Goal: Transaction & Acquisition: Book appointment/travel/reservation

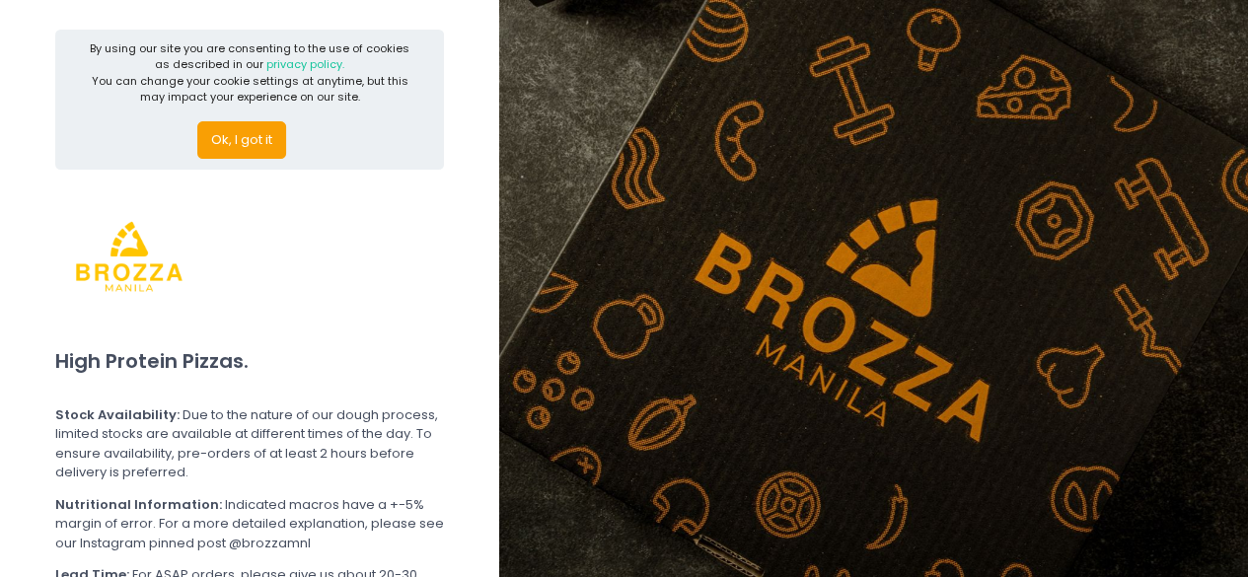
scroll to position [309, 0]
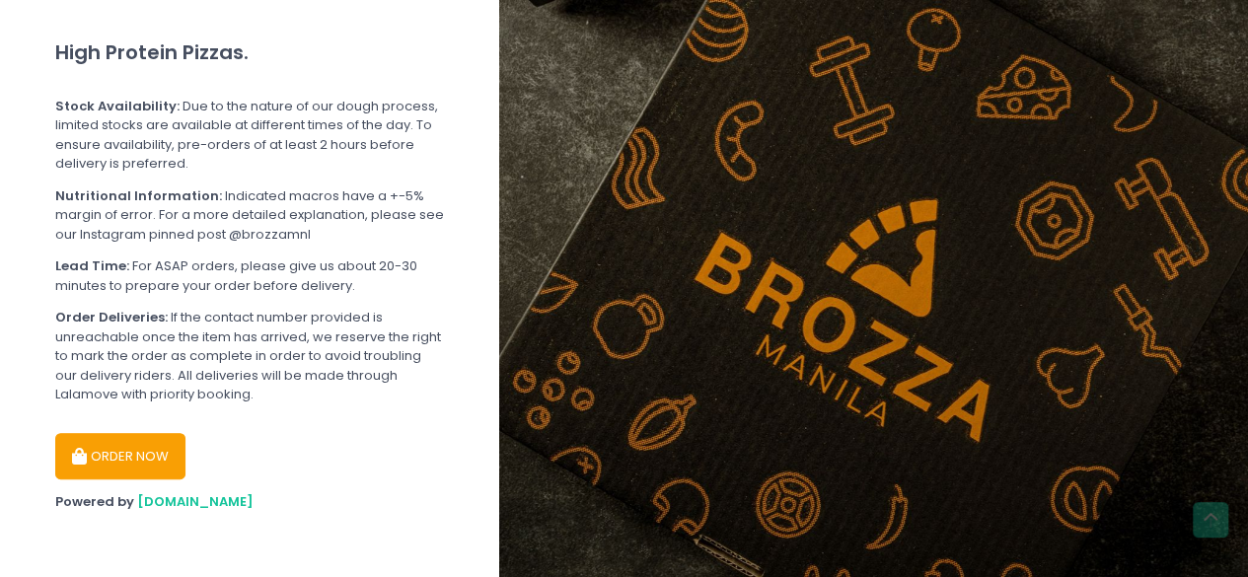
click at [128, 462] on button "ORDER NOW" at bounding box center [120, 456] width 130 height 47
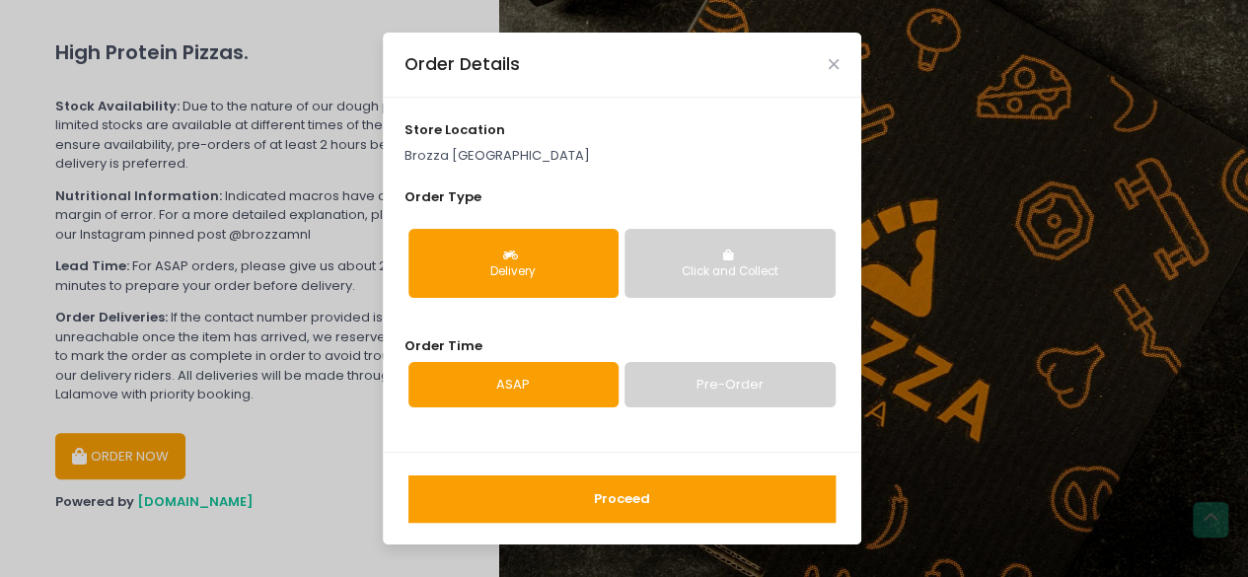
click at [666, 380] on link "Pre-Order" at bounding box center [729, 384] width 210 height 45
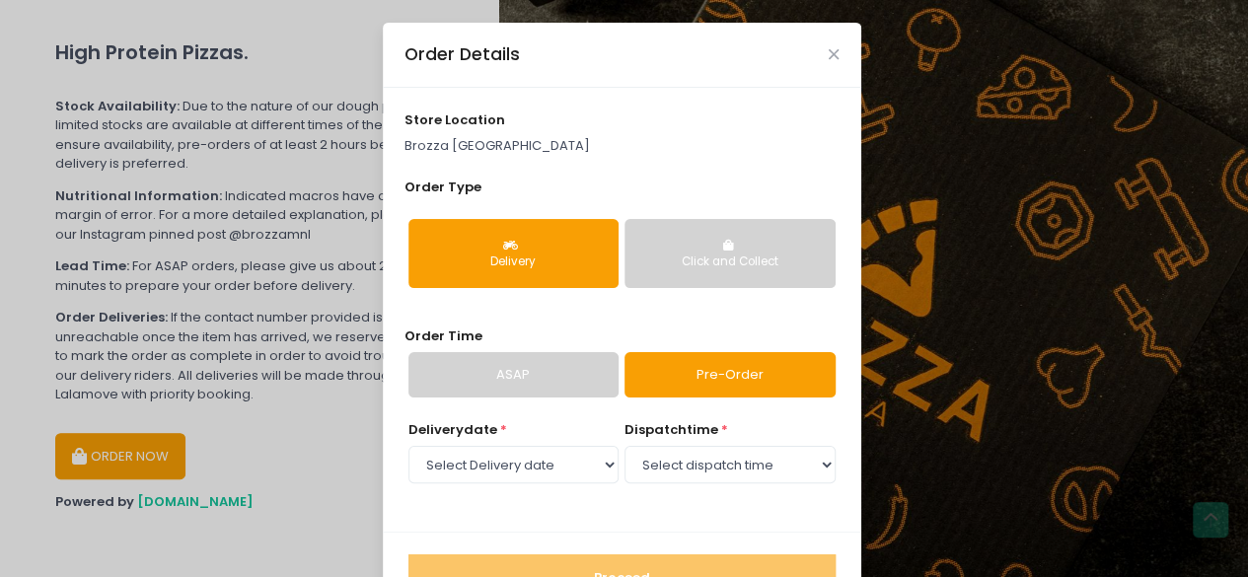
scroll to position [67, 0]
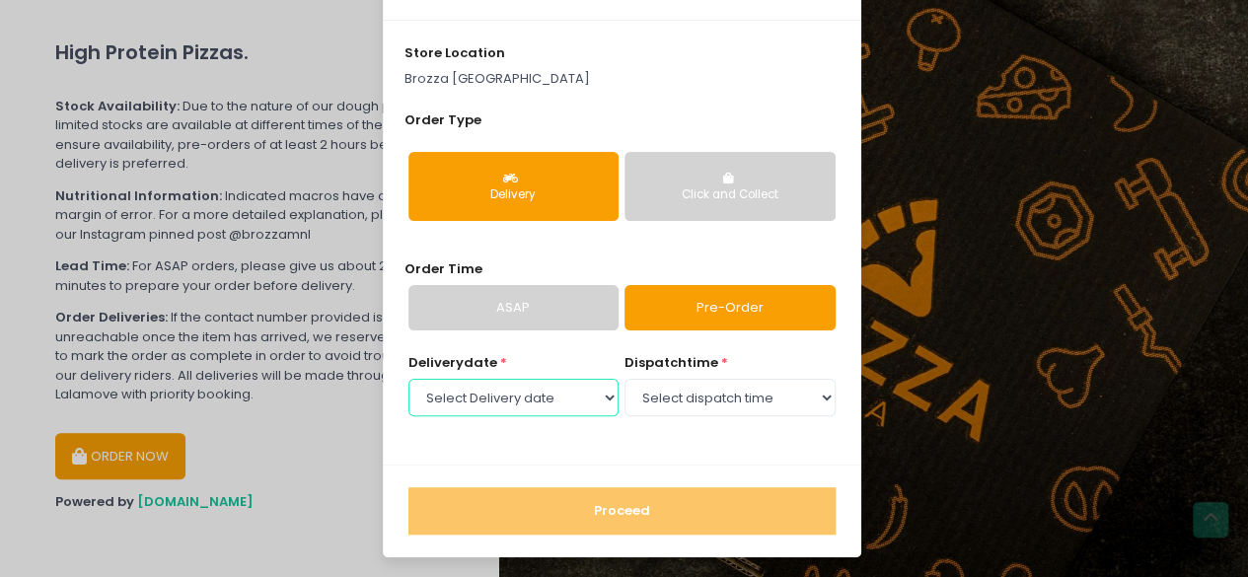
click at [566, 398] on select "Select Delivery date [DATE] [DATE] [DATE] [DATE] [DATE] [DATE] [DATE]" at bounding box center [513, 397] width 210 height 37
select select "[DATE]"
click at [408, 379] on select "Select Delivery date [DATE] [DATE] [DATE] [DATE] [DATE] [DATE] [DATE]" at bounding box center [513, 397] width 210 height 37
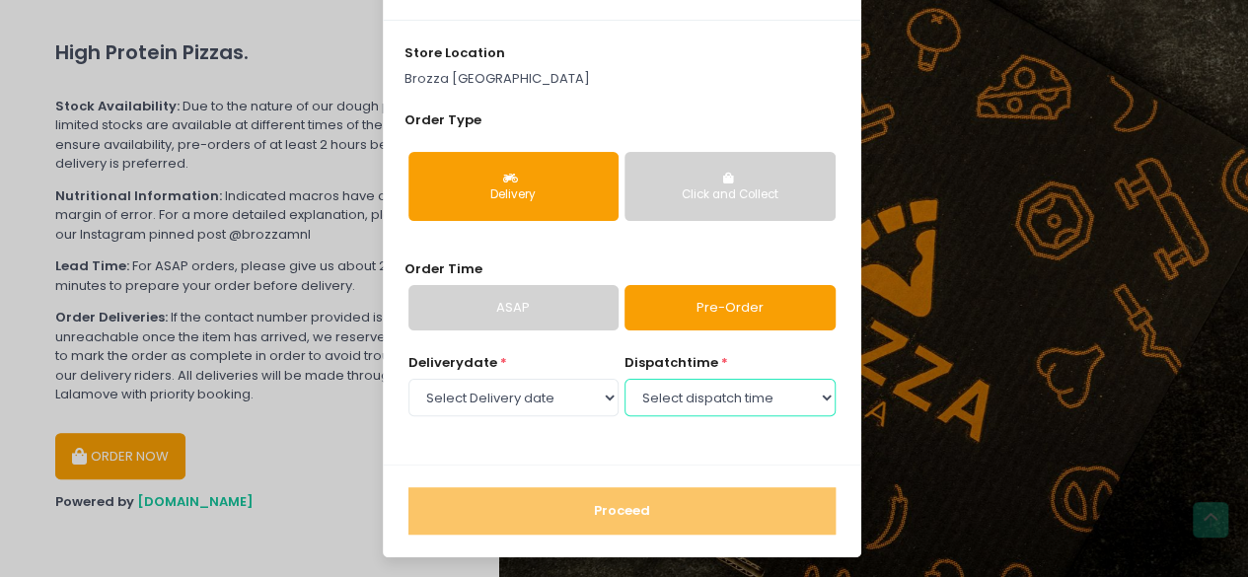
click at [673, 393] on select "Select dispatch time 12:00 PM - 12:30 PM 12:30 PM - 01:00 PM 01:00 PM - 01:30 P…" at bounding box center [729, 397] width 210 height 37
select select "18:00"
click at [624, 379] on select "Select dispatch time 12:00 PM - 12:30 PM 12:30 PM - 01:00 PM 01:00 PM - 01:30 P…" at bounding box center [729, 397] width 210 height 37
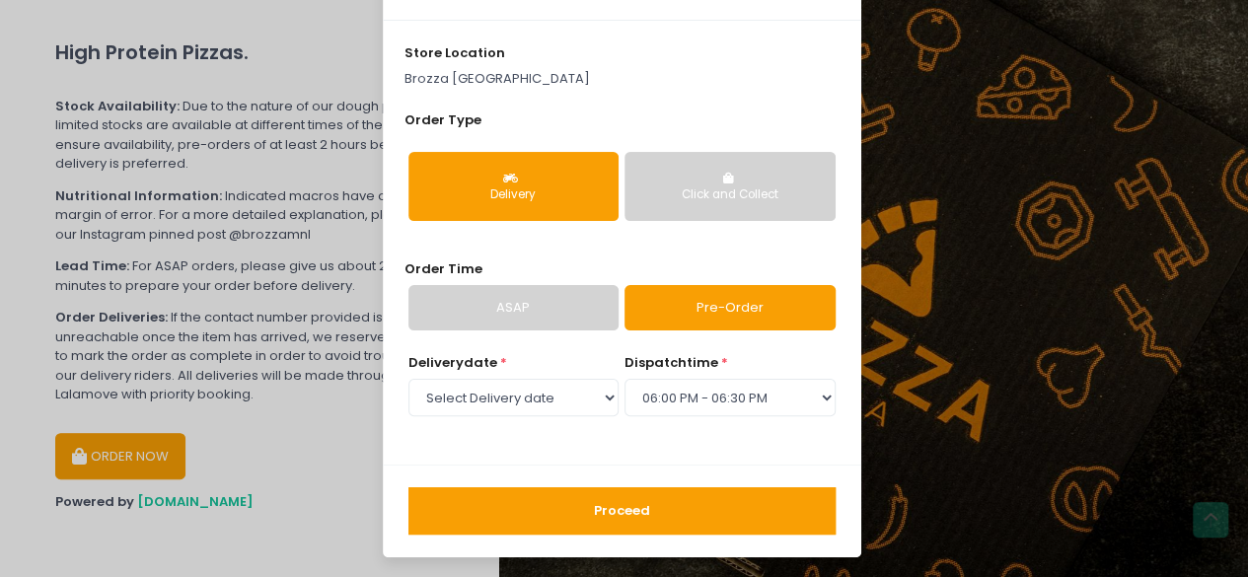
click at [632, 508] on button "Proceed" at bounding box center [621, 510] width 427 height 47
